Goal: Book appointment/travel/reservation

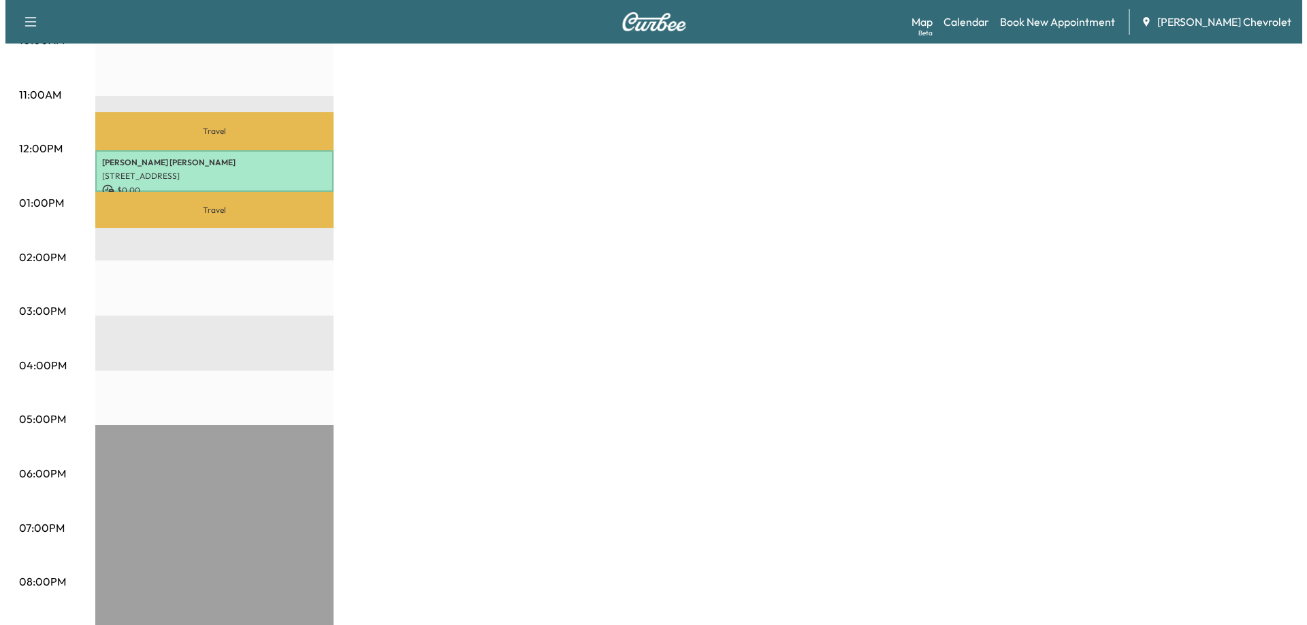
scroll to position [587, 0]
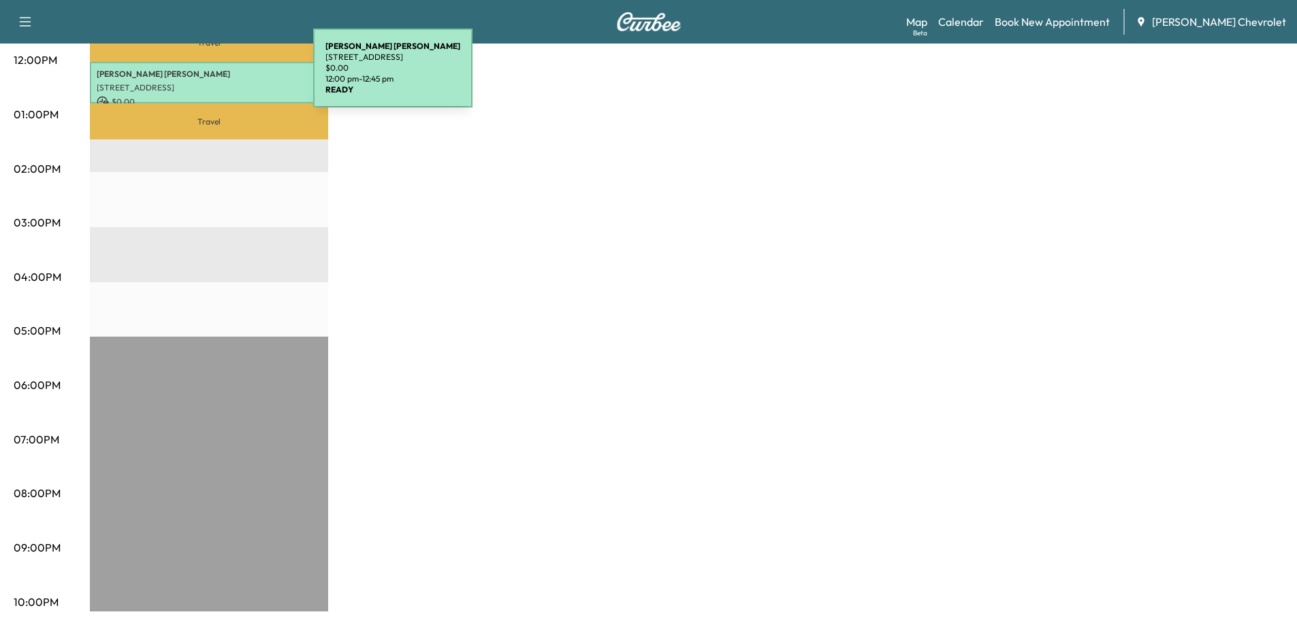
click at [211, 76] on div "[PERSON_NAME] [PERSON_NAME] [STREET_ADDRESS] $ 0.00 12:00 pm - 12:45 pm" at bounding box center [209, 83] width 238 height 42
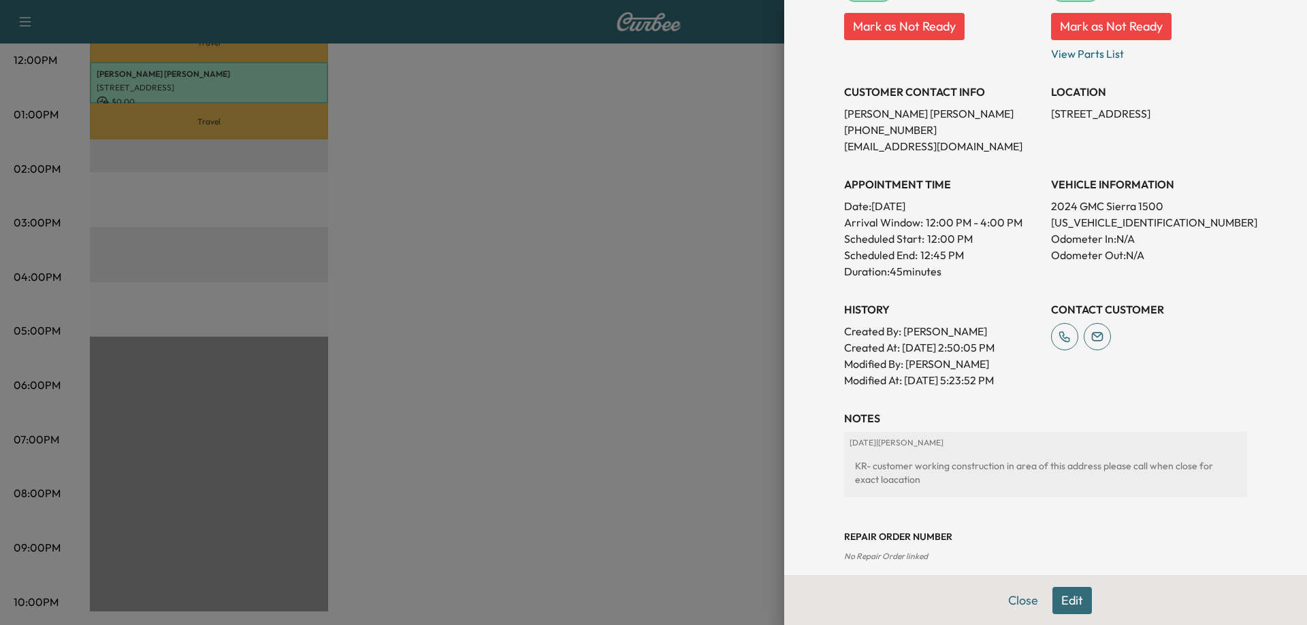
scroll to position [289, 0]
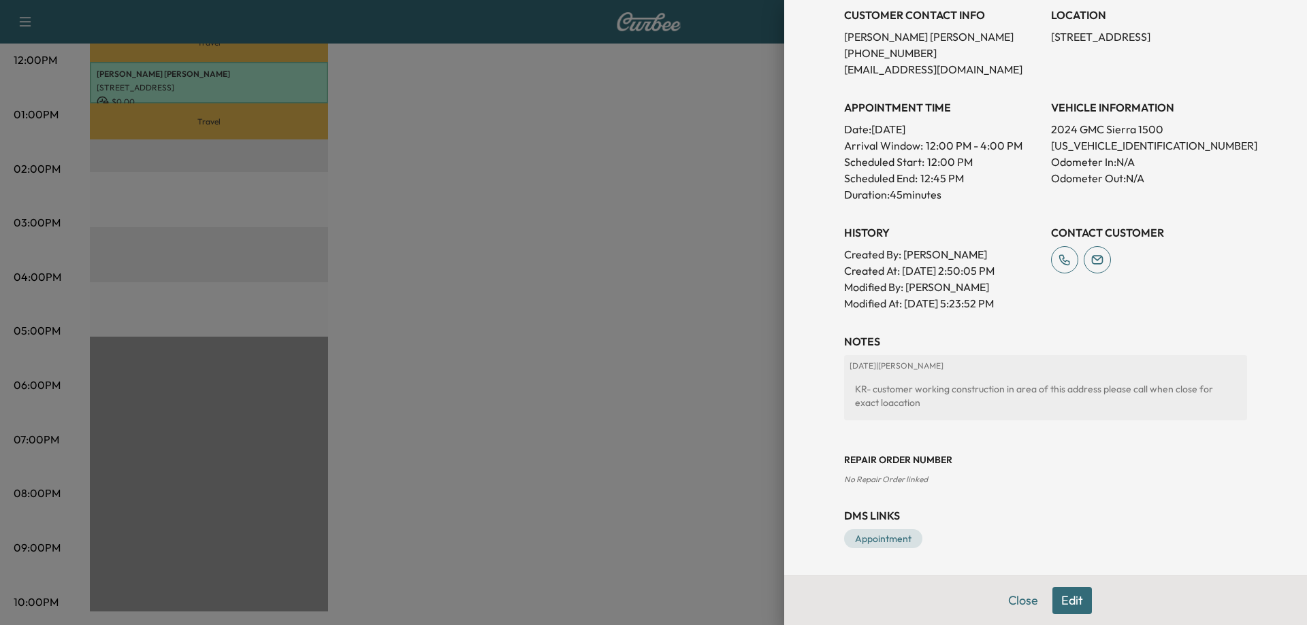
click at [1064, 600] on button "Edit" at bounding box center [1071, 600] width 39 height 27
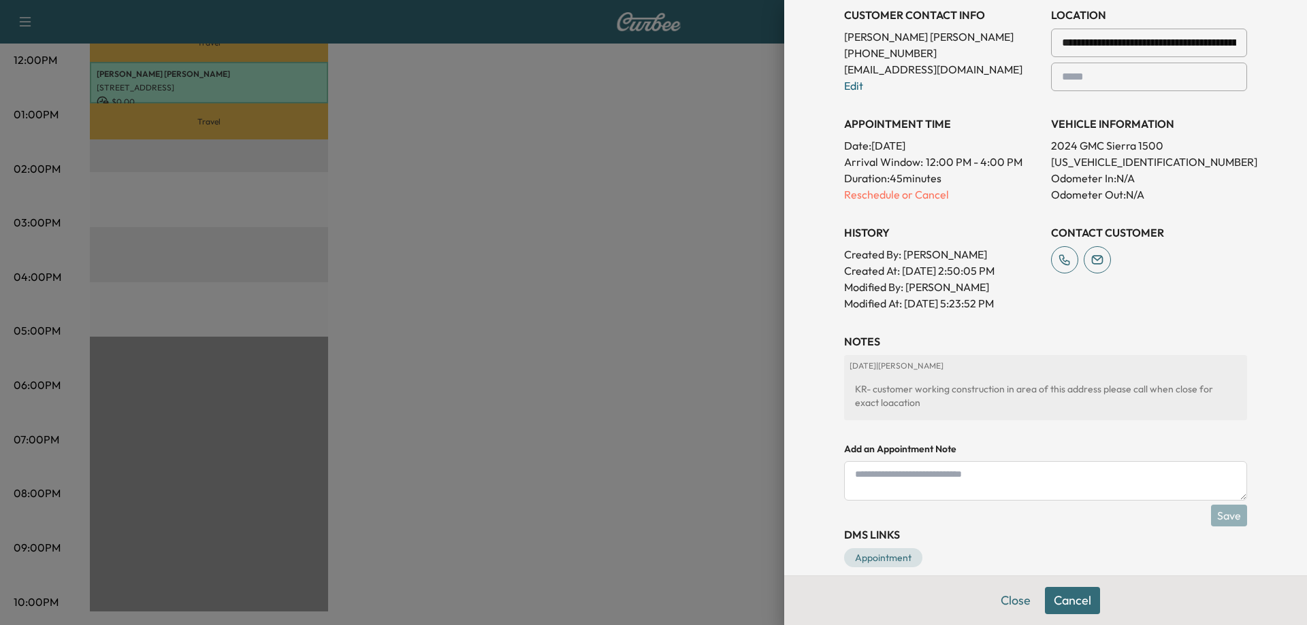
scroll to position [337, 0]
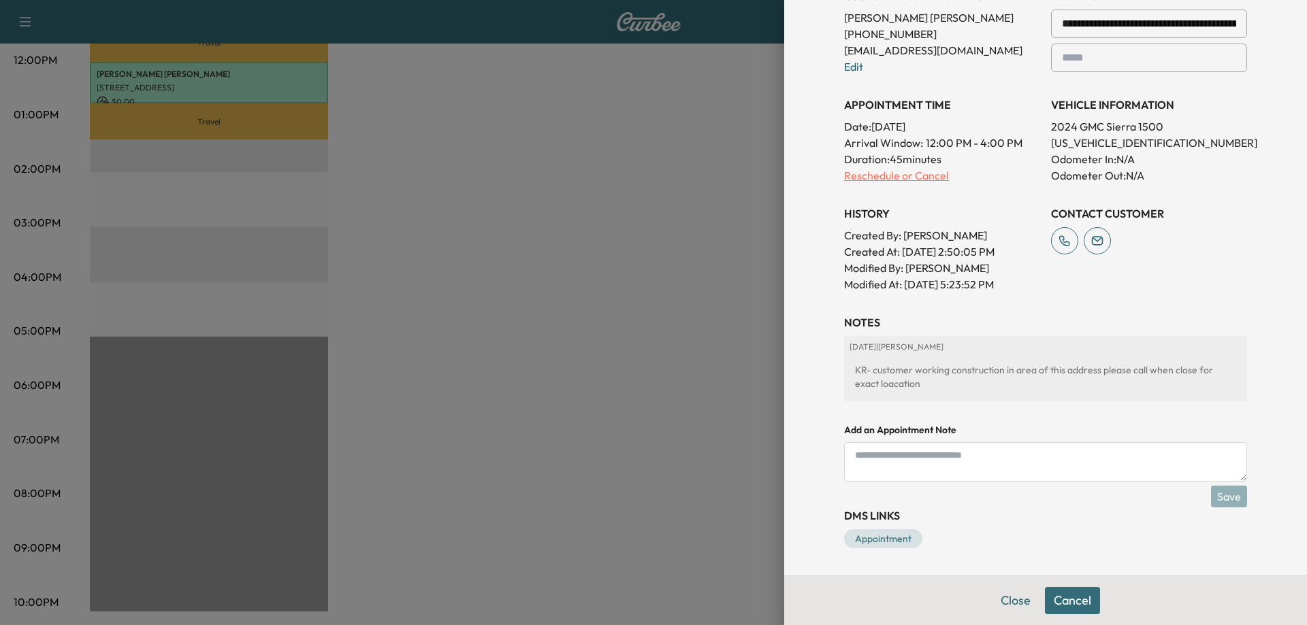
click at [847, 173] on p "Reschedule or Cancel" at bounding box center [942, 175] width 196 height 16
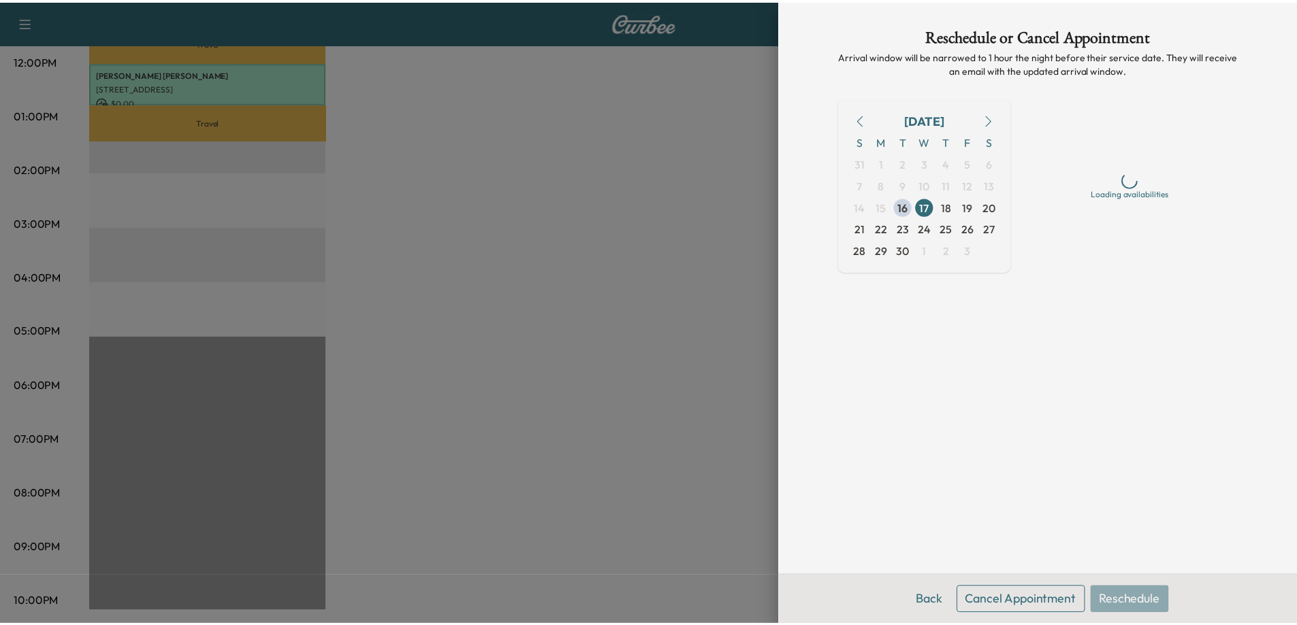
scroll to position [0, 0]
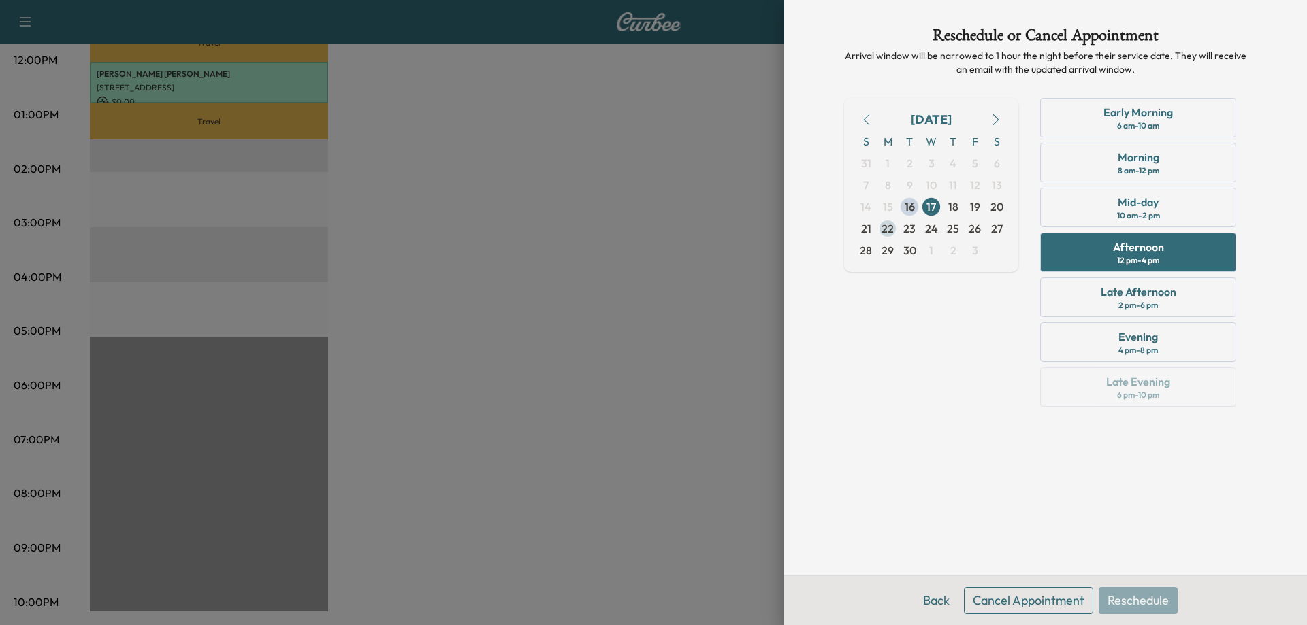
click at [890, 229] on span "22" at bounding box center [887, 229] width 12 height 16
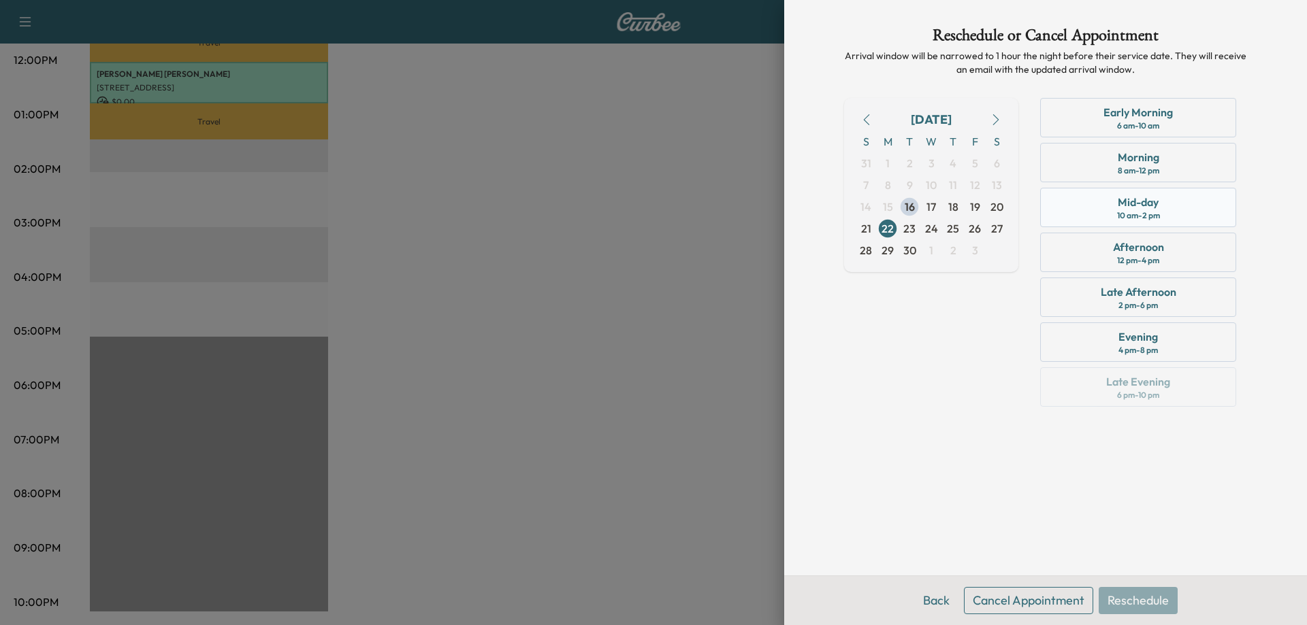
click at [1139, 214] on div "10 am - 2 pm" at bounding box center [1138, 215] width 43 height 11
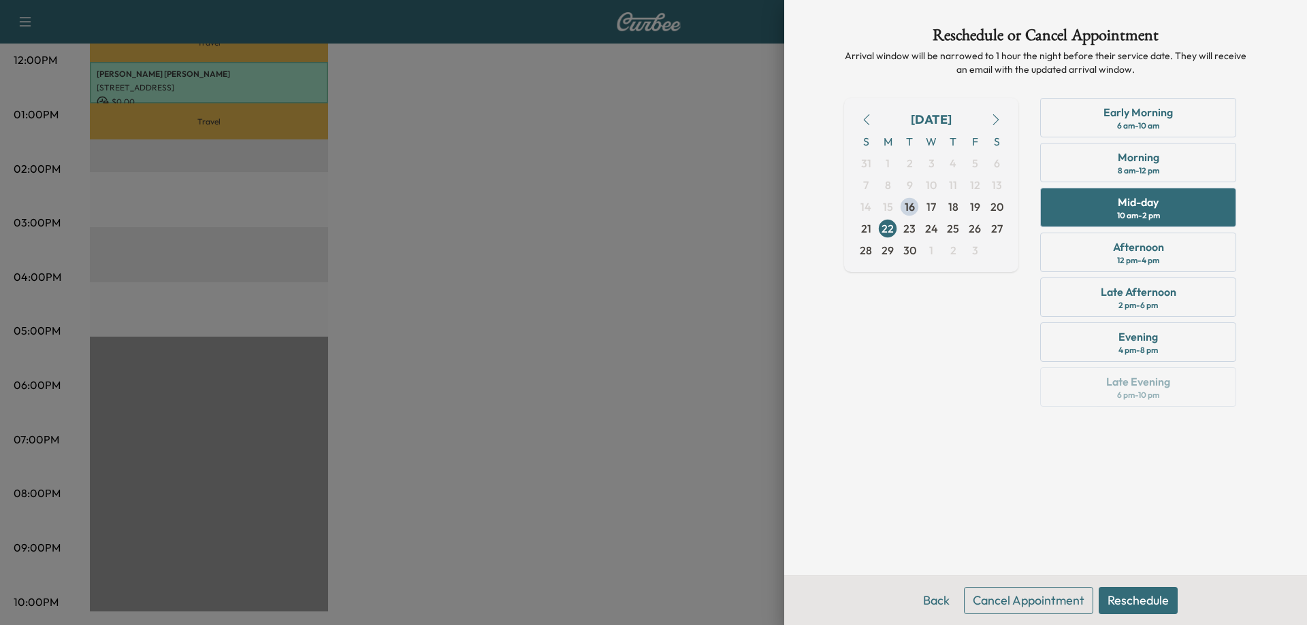
click at [1146, 597] on button "Reschedule" at bounding box center [1137, 600] width 79 height 27
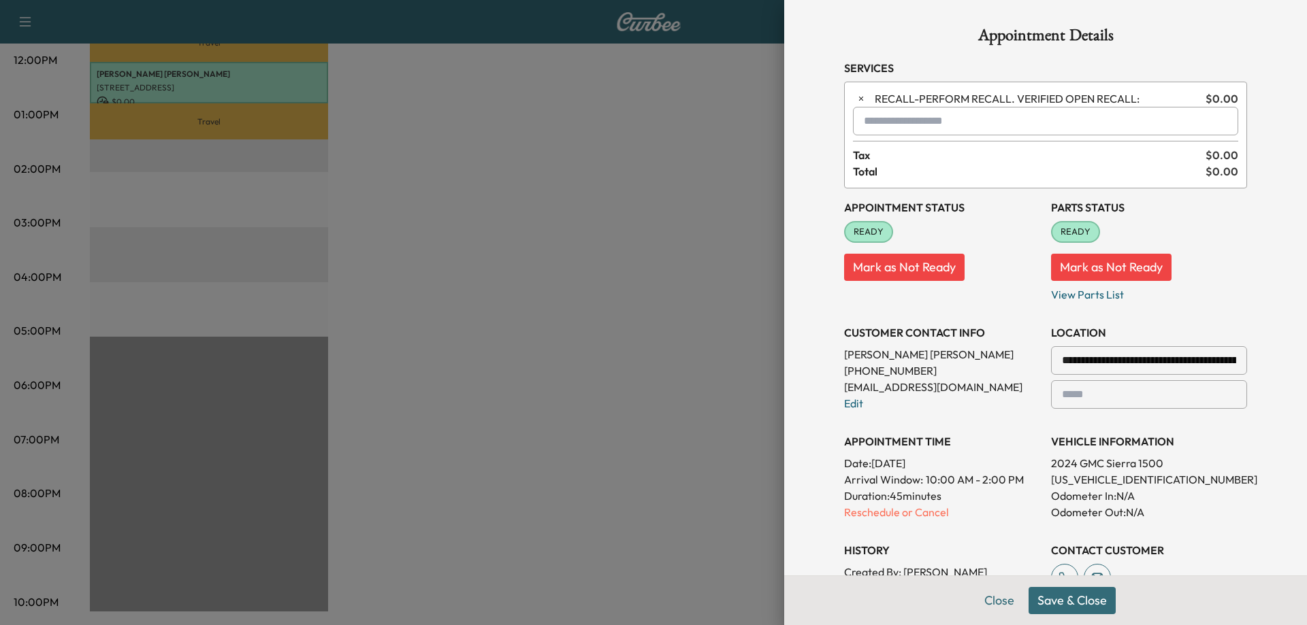
click at [1046, 600] on button "Save & Close" at bounding box center [1071, 600] width 87 height 27
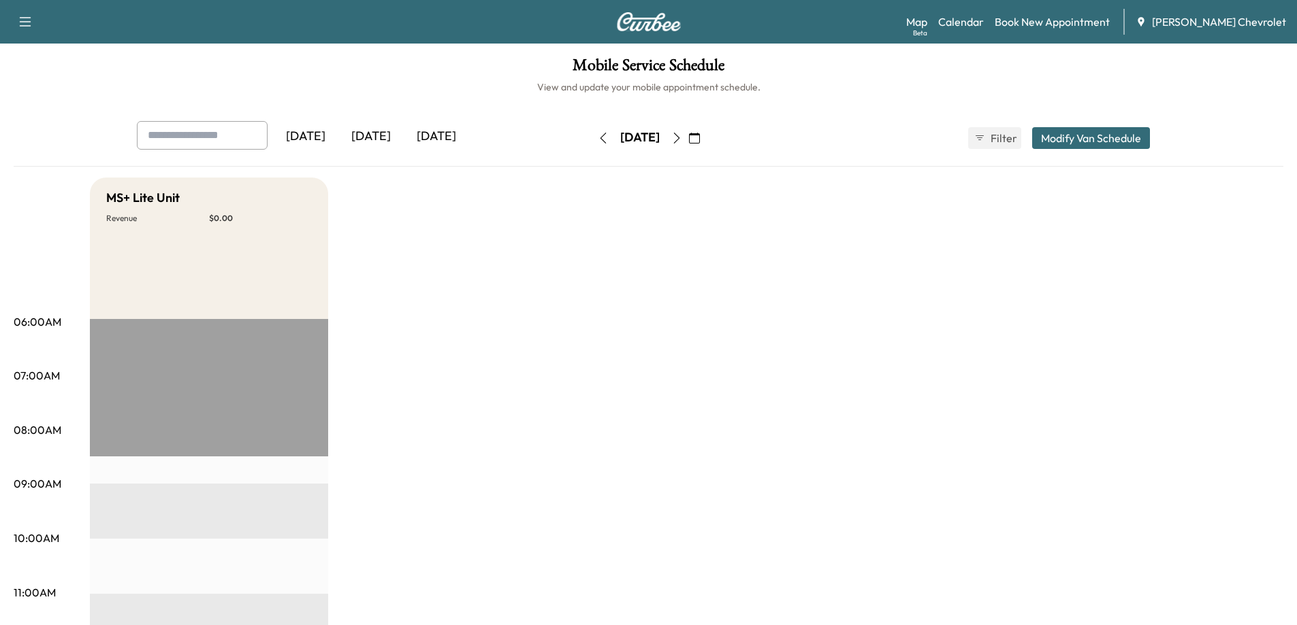
click at [700, 138] on icon "button" at bounding box center [694, 138] width 11 height 11
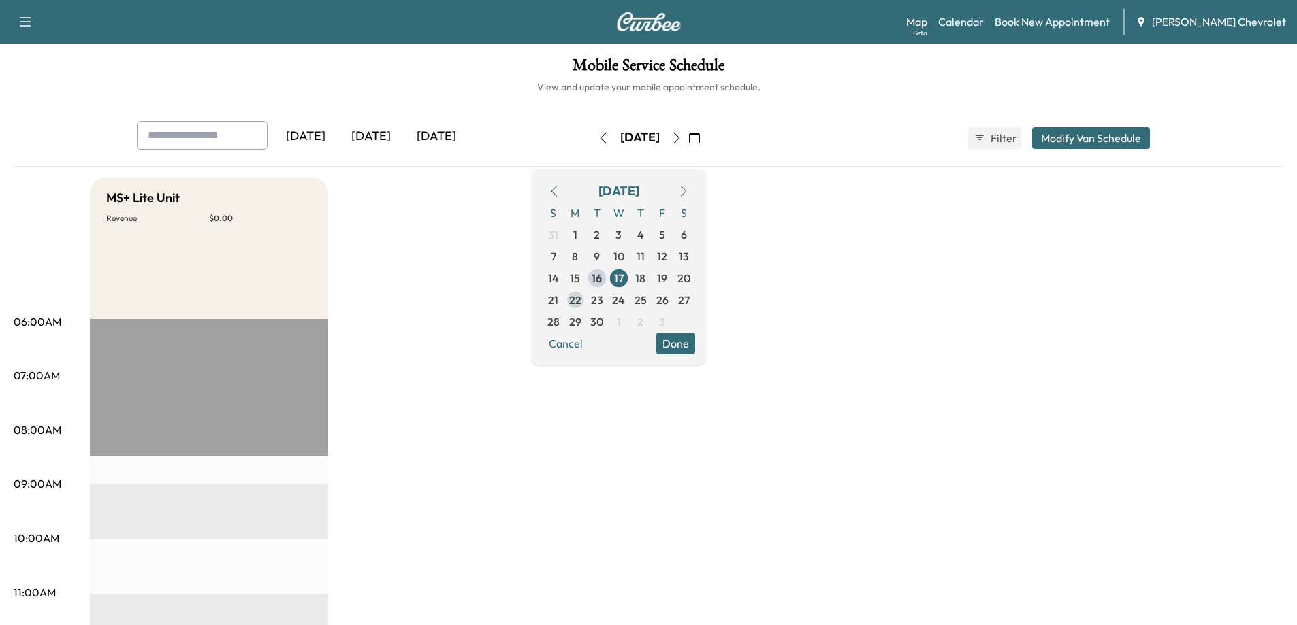
click at [581, 301] on span "22" at bounding box center [575, 300] width 12 height 16
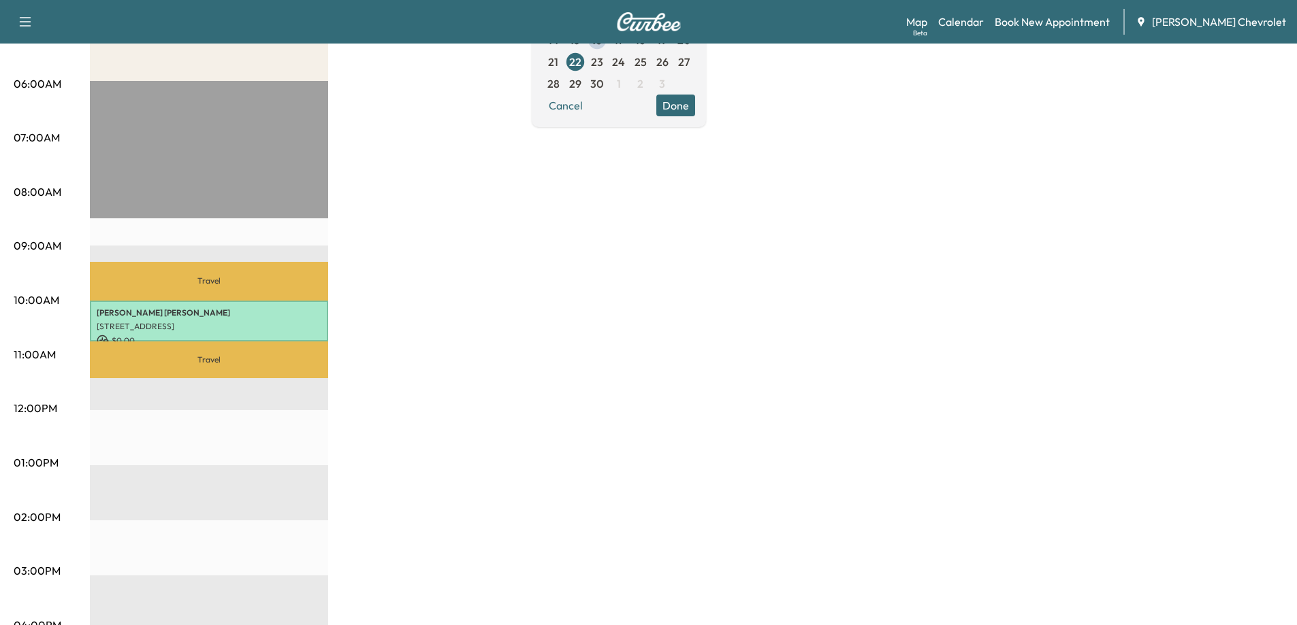
scroll to position [204, 0]
